Goal: Find specific page/section: Find specific page/section

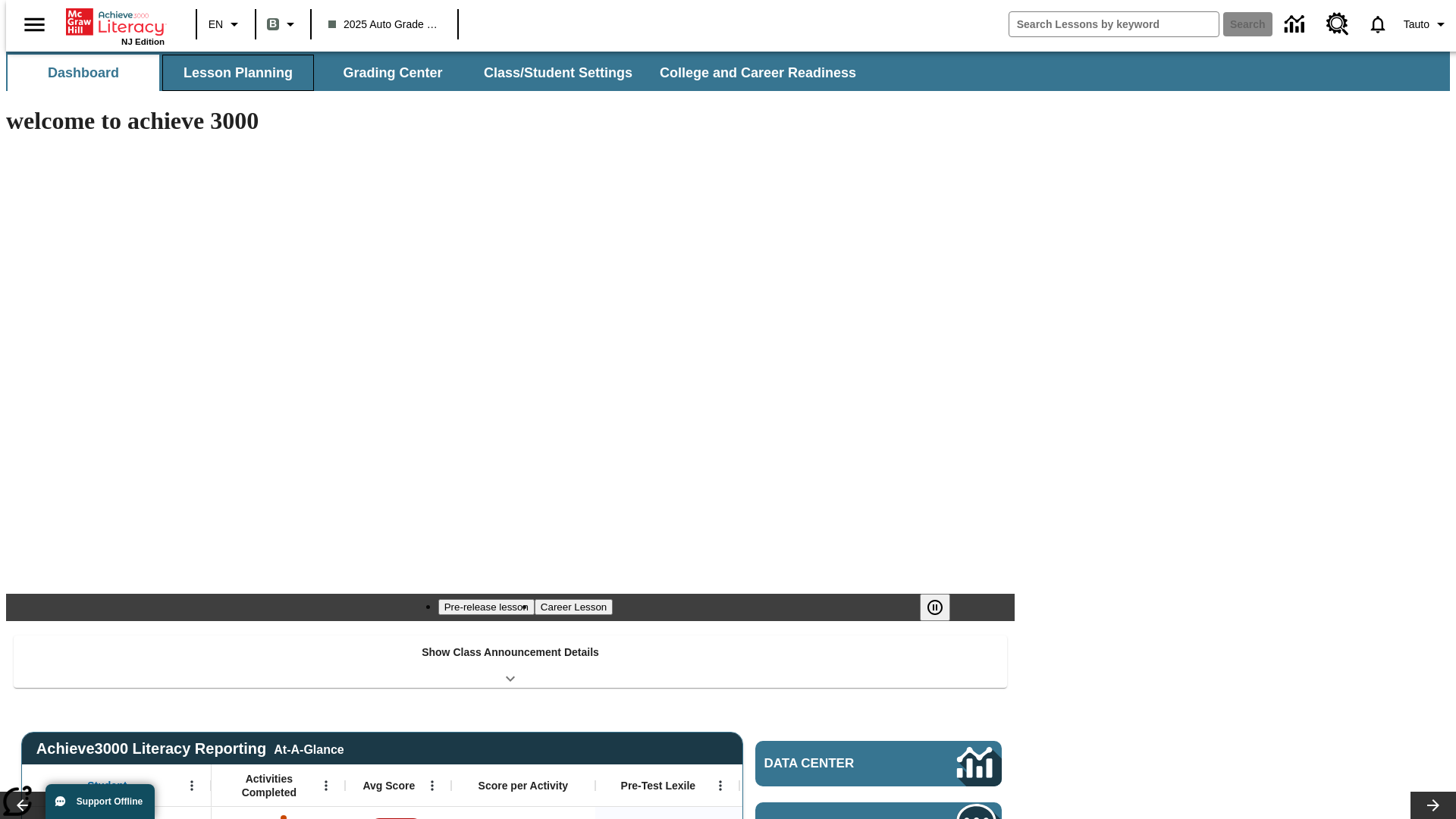
click at [232, 73] on button "Lesson Planning" at bounding box center [238, 72] width 152 height 36
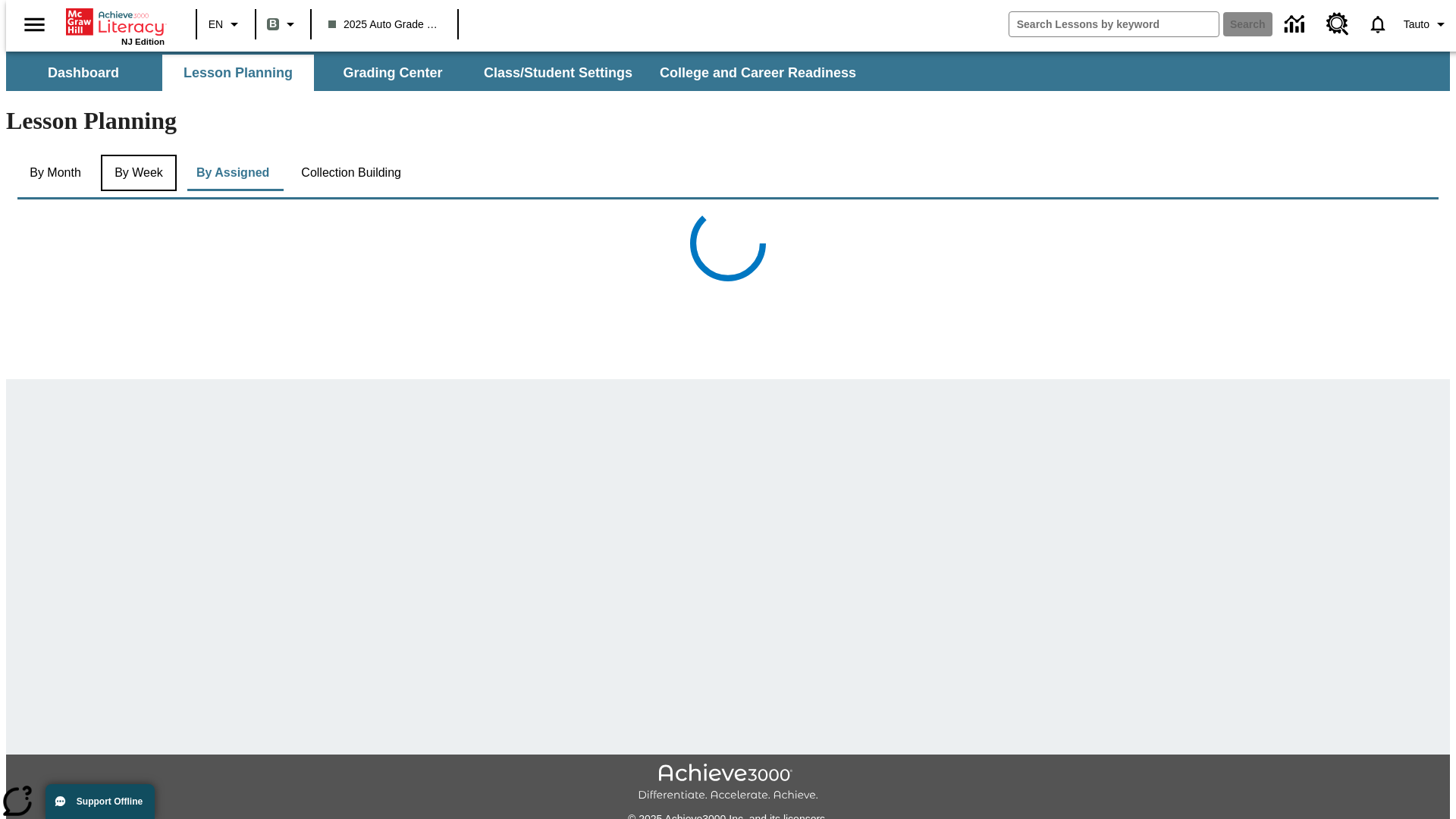
click at [136, 154] on button "By Week" at bounding box center [138, 172] width 76 height 36
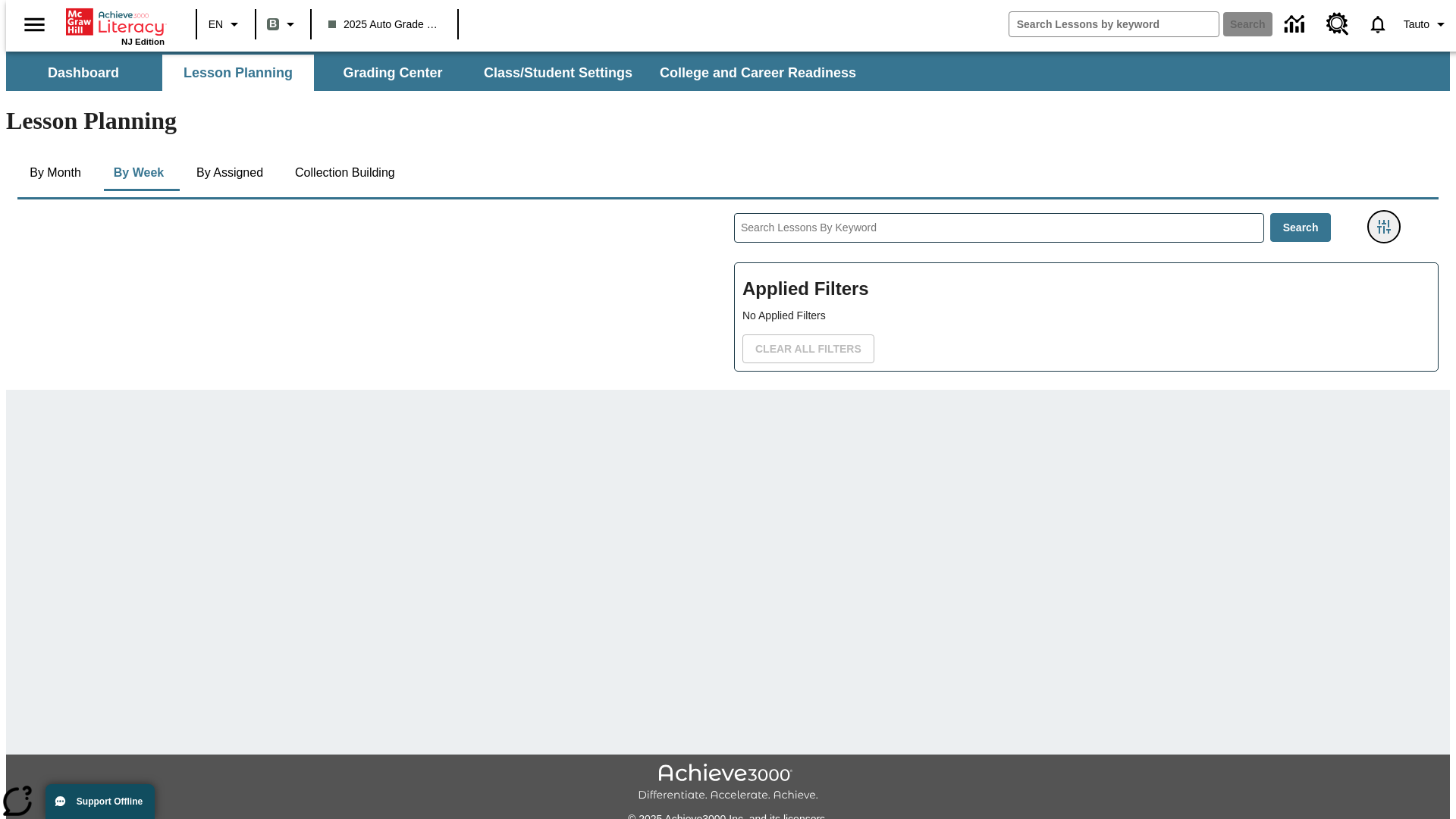
click at [1388, 220] on icon "Filters Side menu" at bounding box center [1384, 226] width 14 height 14
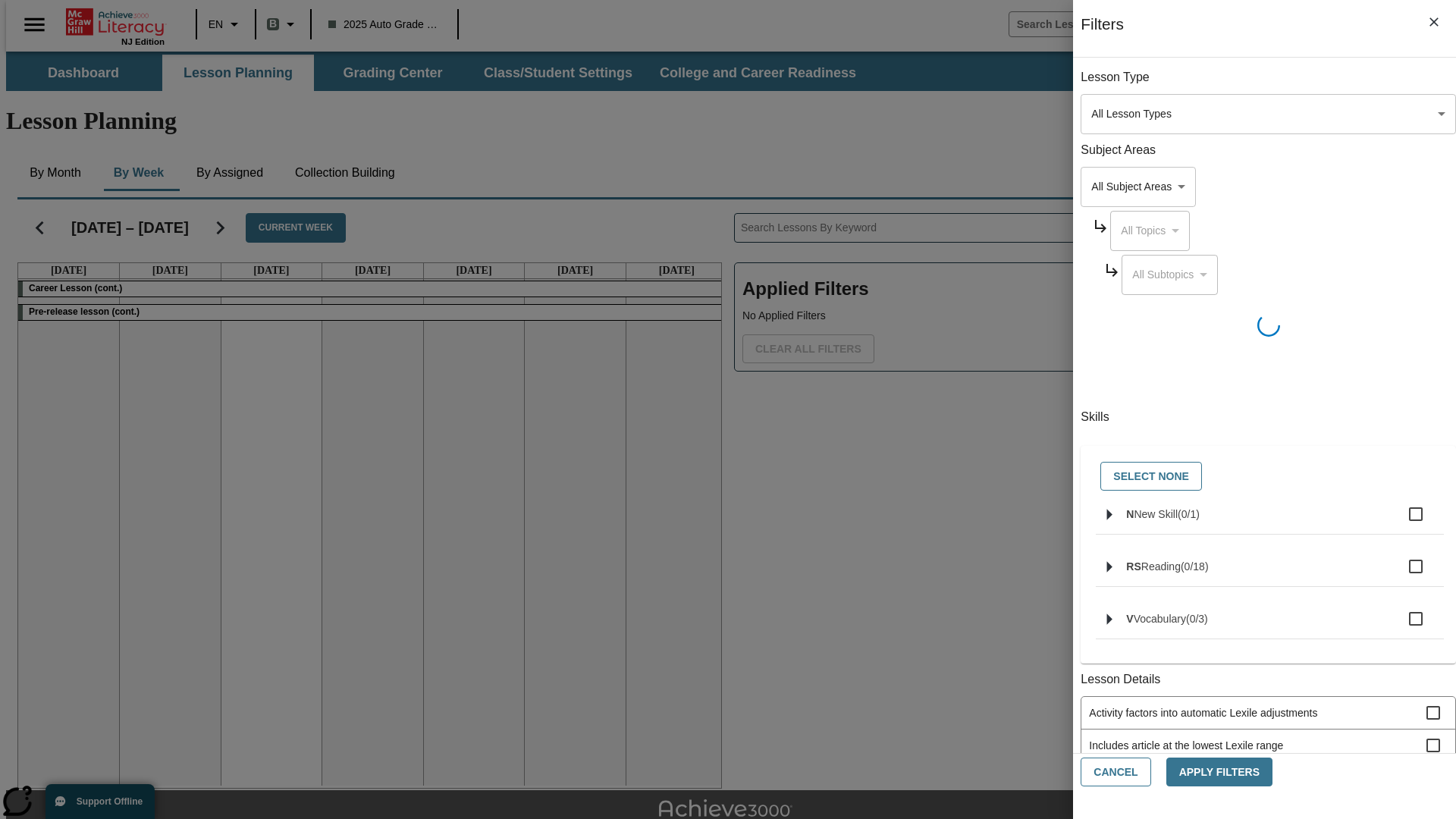
click at [1092, 113] on body "Skip to main content NJ Edition EN B 2025 Auto Grade 1 B Search 0 Tauto Dashboa…" at bounding box center [728, 470] width 1444 height 837
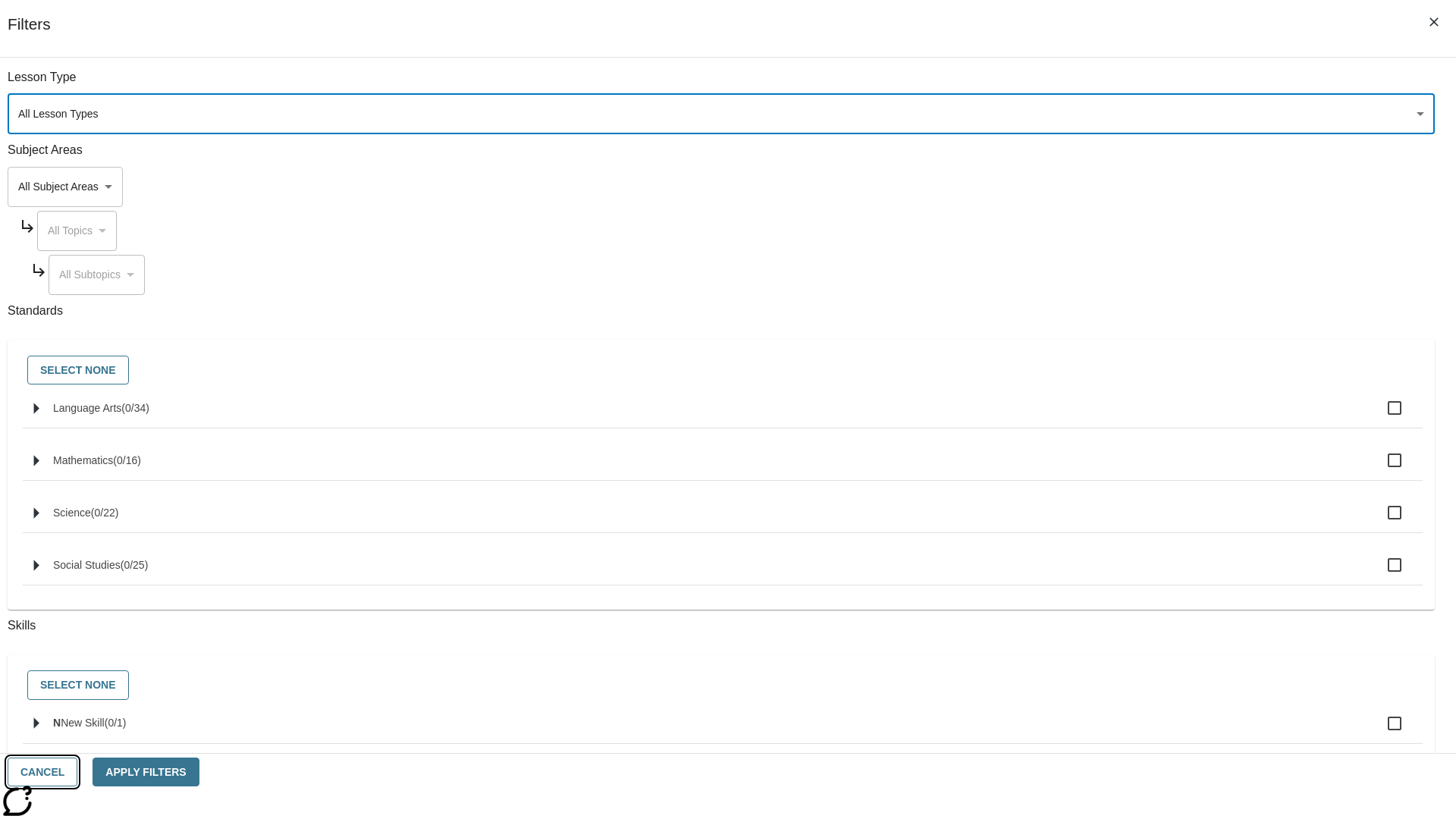
click at [77, 772] on button "Cancel" at bounding box center [42, 772] width 70 height 30
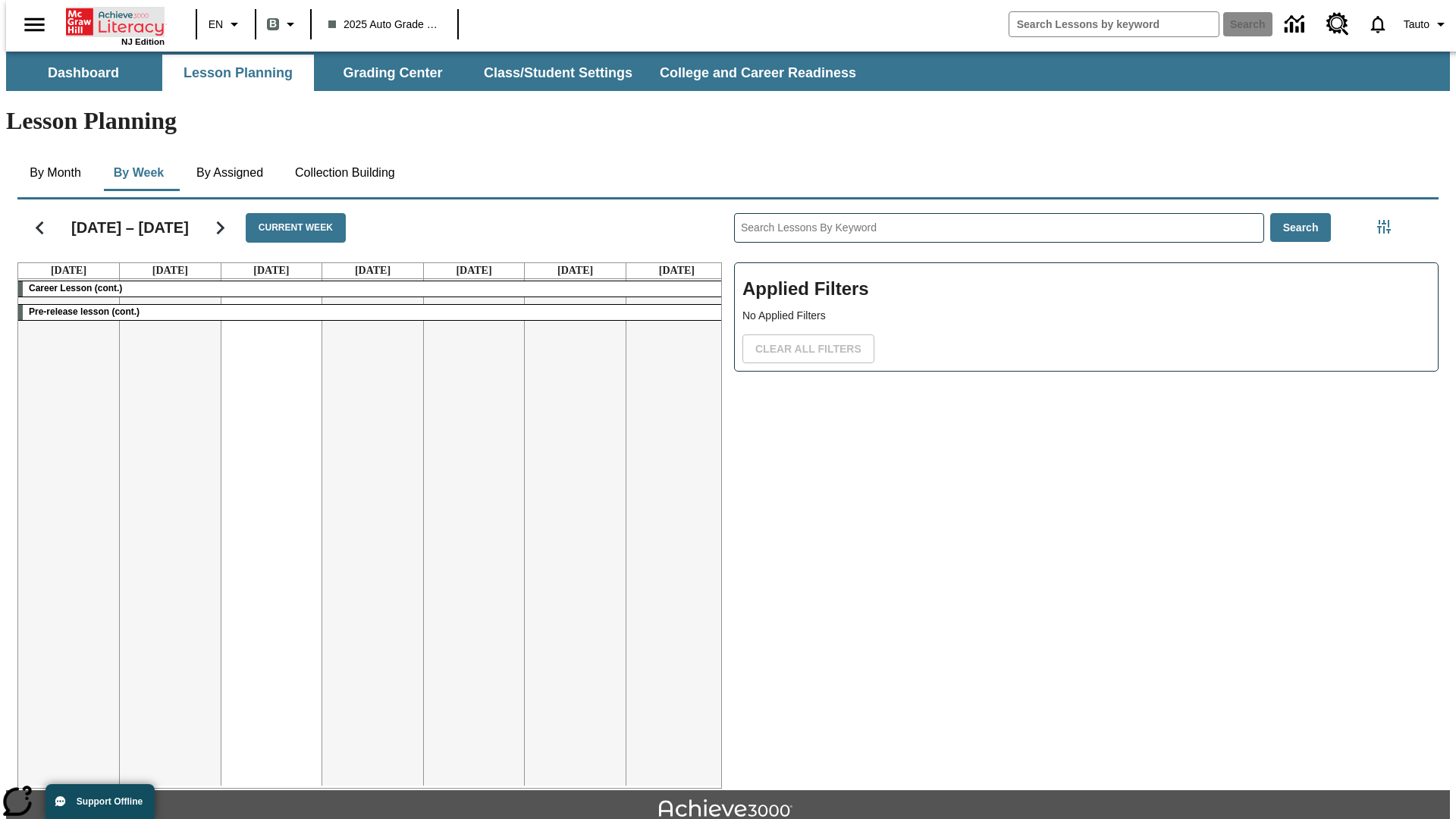
click at [109, 20] on icon "Home" at bounding box center [116, 22] width 101 height 31
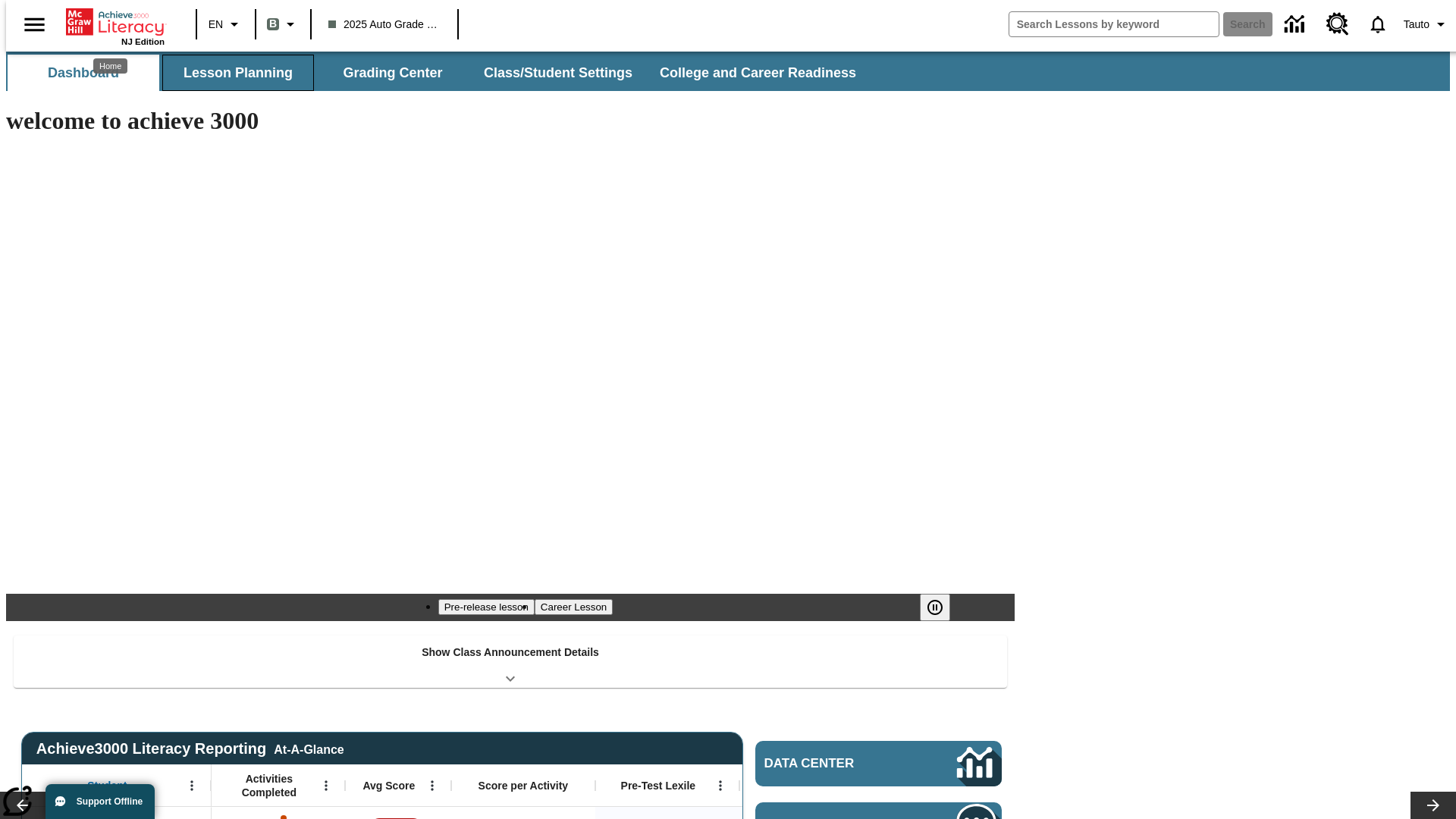
click at [232, 73] on button "Lesson Planning" at bounding box center [238, 72] width 152 height 36
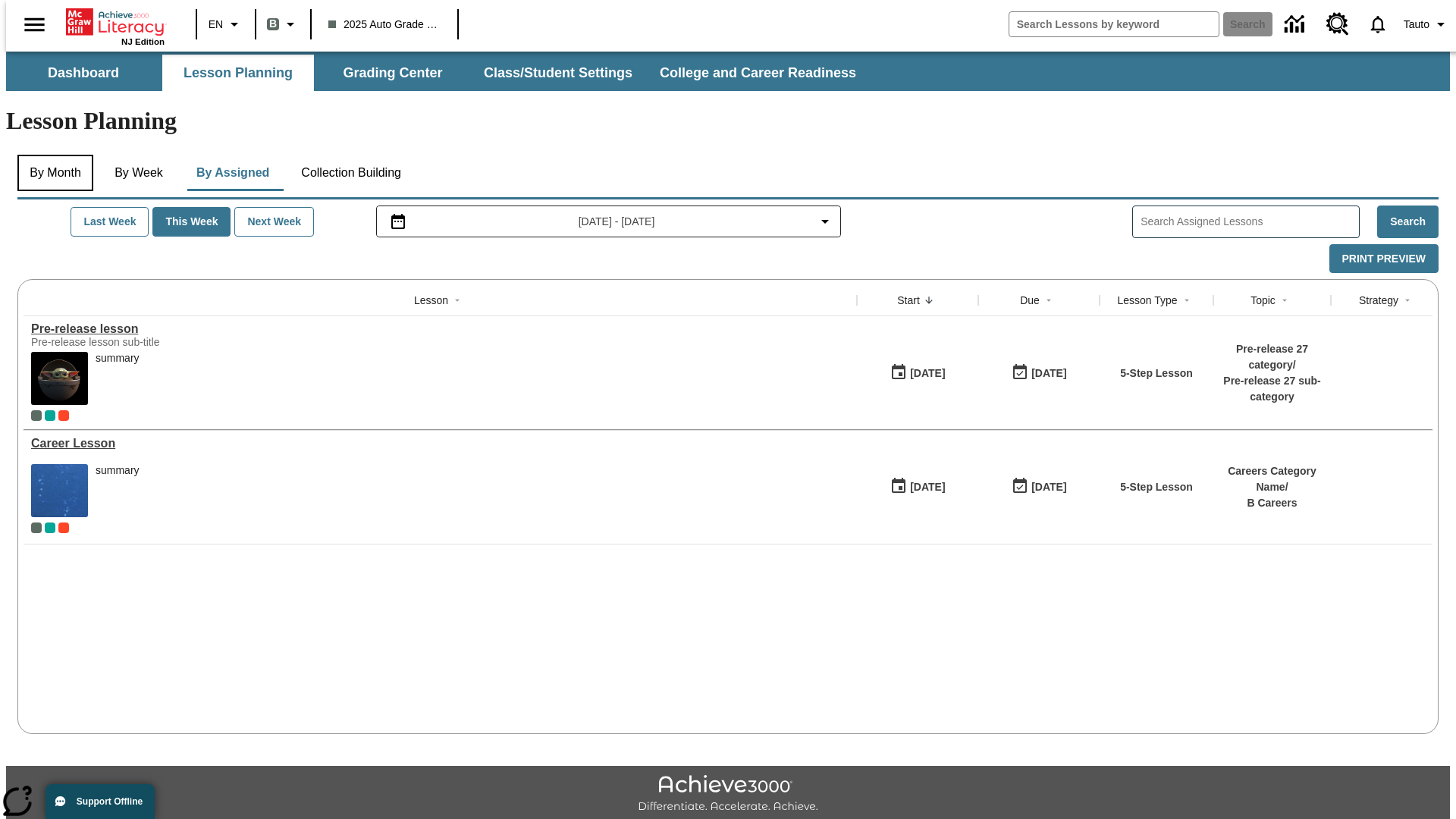
click at [51, 154] on button "By Month" at bounding box center [56, 172] width 76 height 36
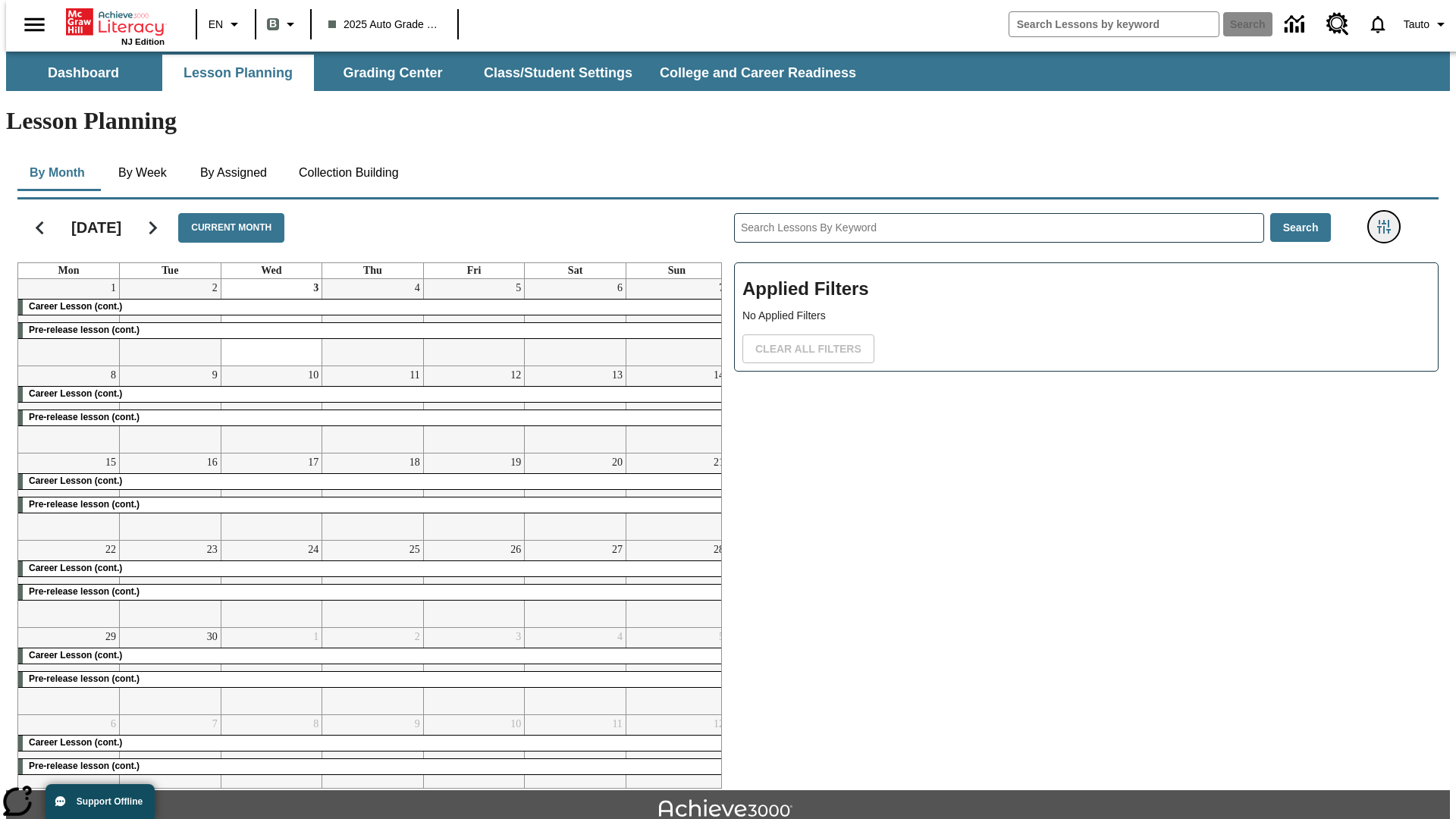
click at [1388, 220] on icon "Filters Side menu" at bounding box center [1384, 226] width 14 height 14
